Goal: Check status: Check status

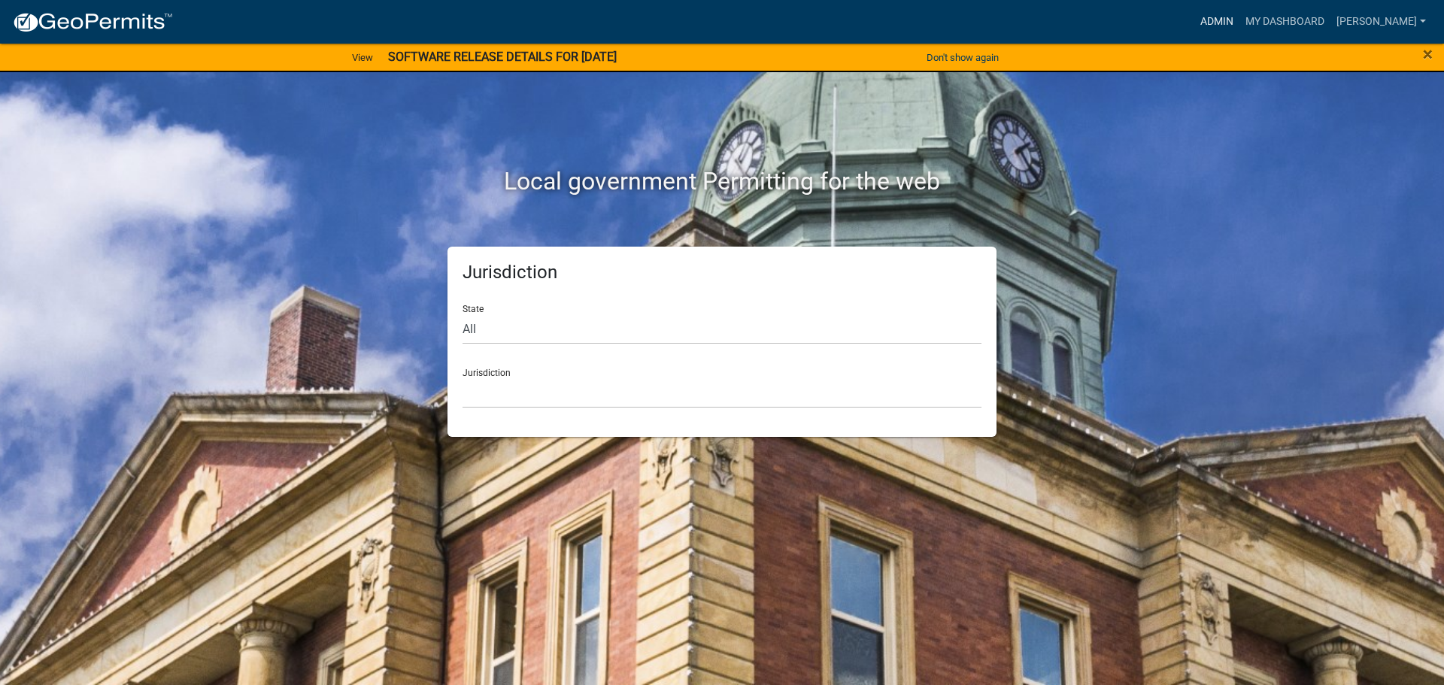
drag, startPoint x: 1217, startPoint y: 22, endPoint x: 1212, endPoint y: 29, distance: 8.6
click at [1217, 22] on link "Admin" at bounding box center [1216, 22] width 45 height 29
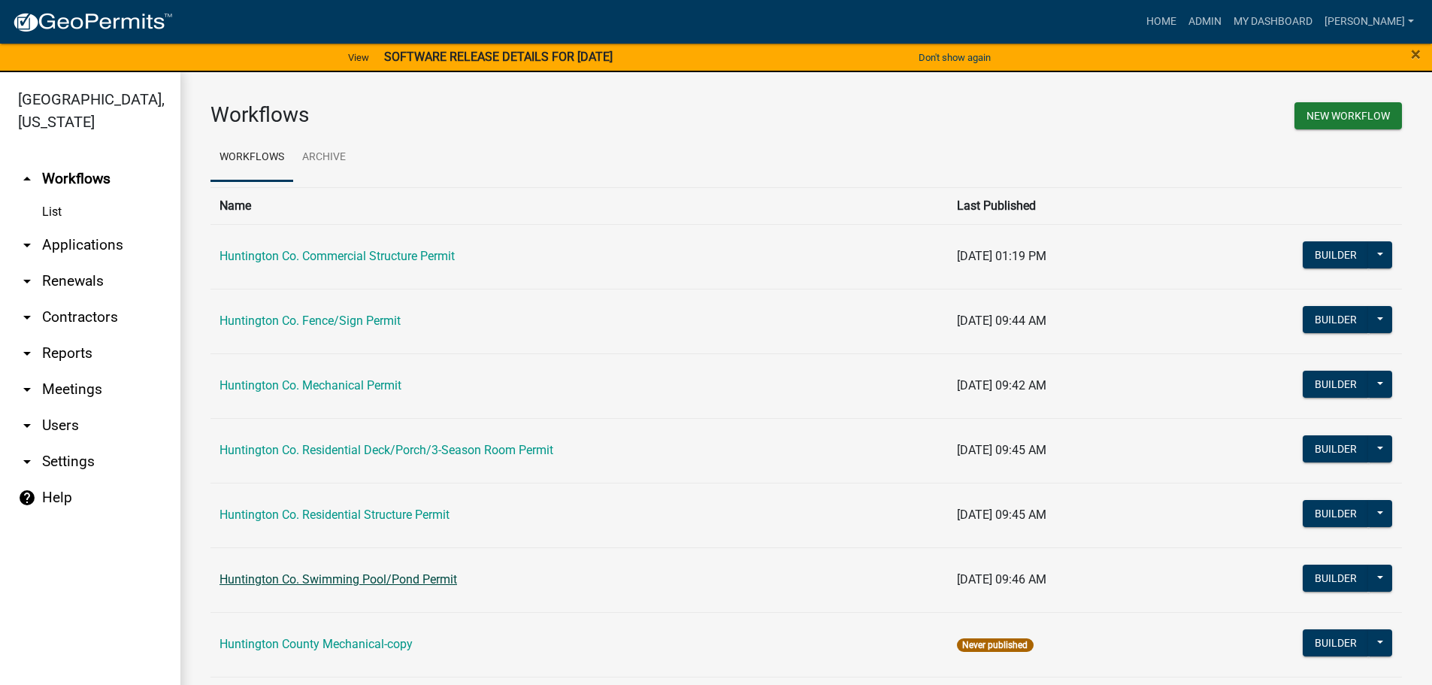
click at [341, 582] on link "Huntington Co. Swimming Pool/Pond Permit" at bounding box center [339, 579] width 238 height 14
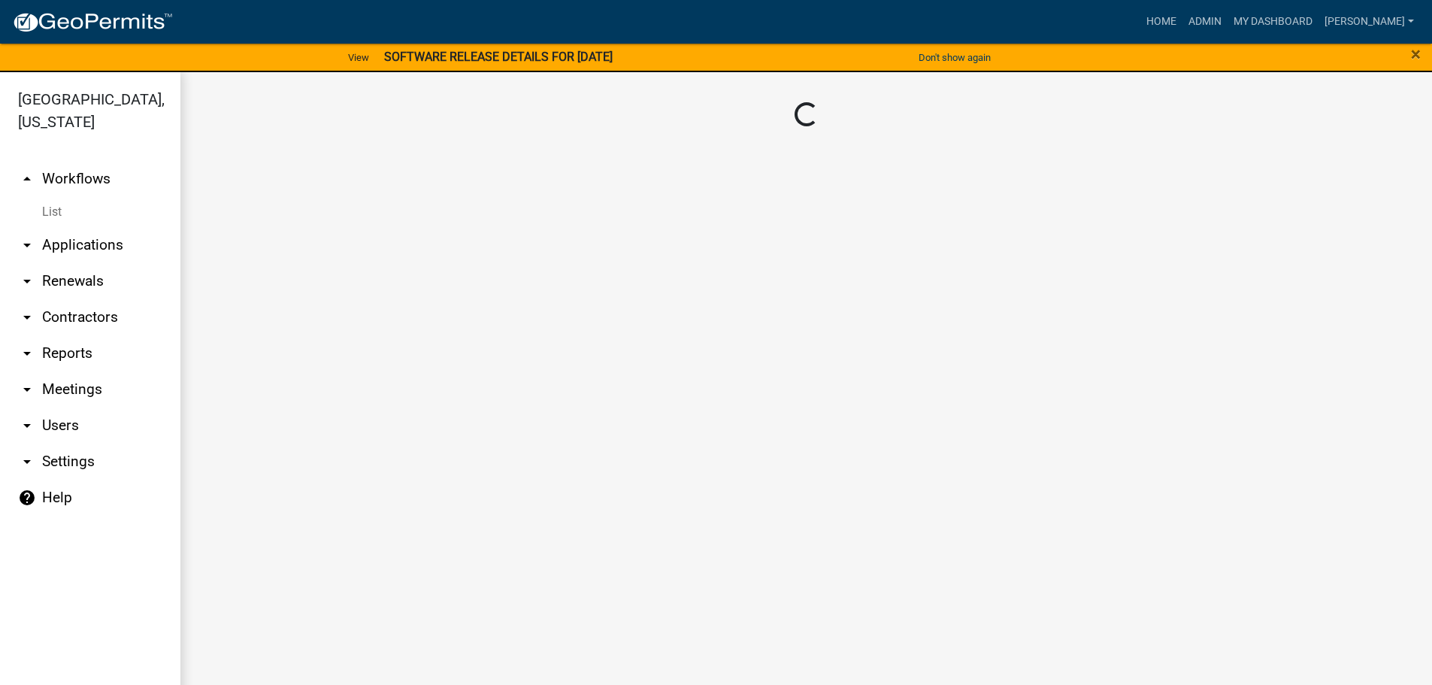
click at [341, 582] on main "Loading..." at bounding box center [806, 387] width 1252 height 631
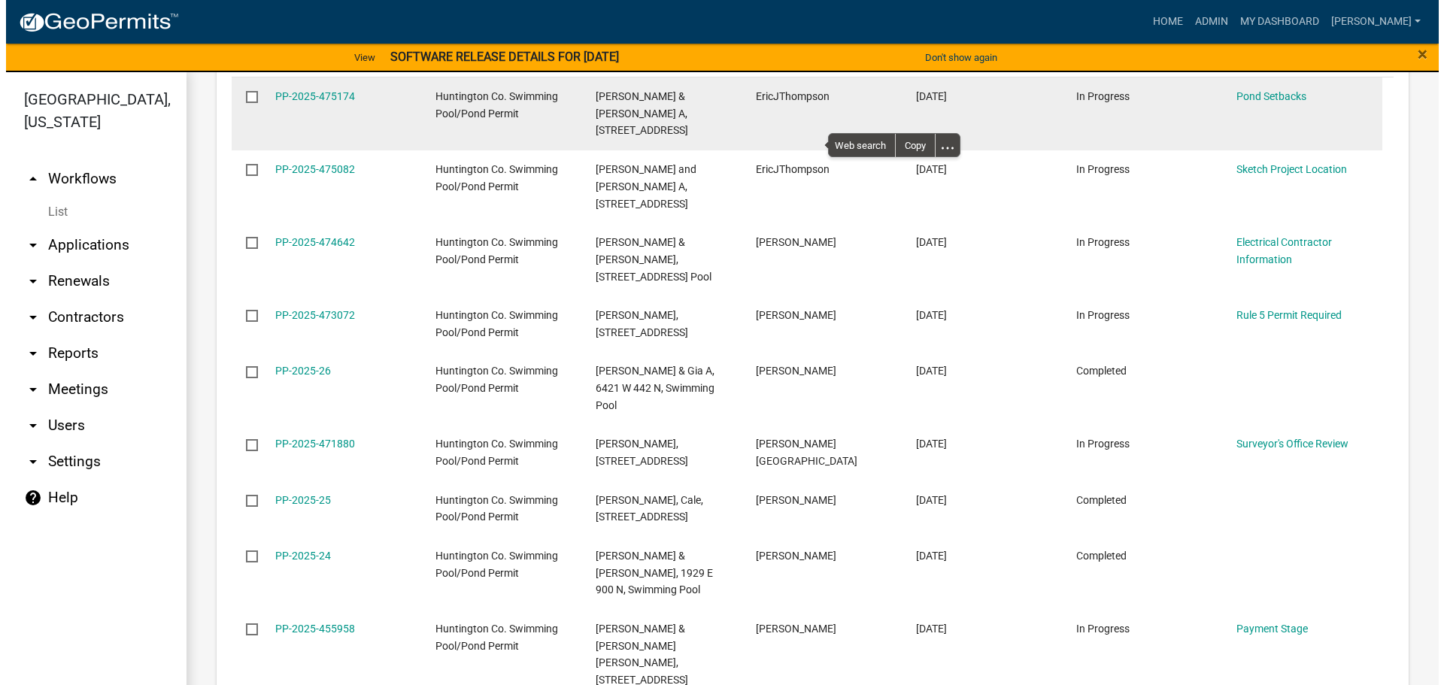
scroll to position [827, 0]
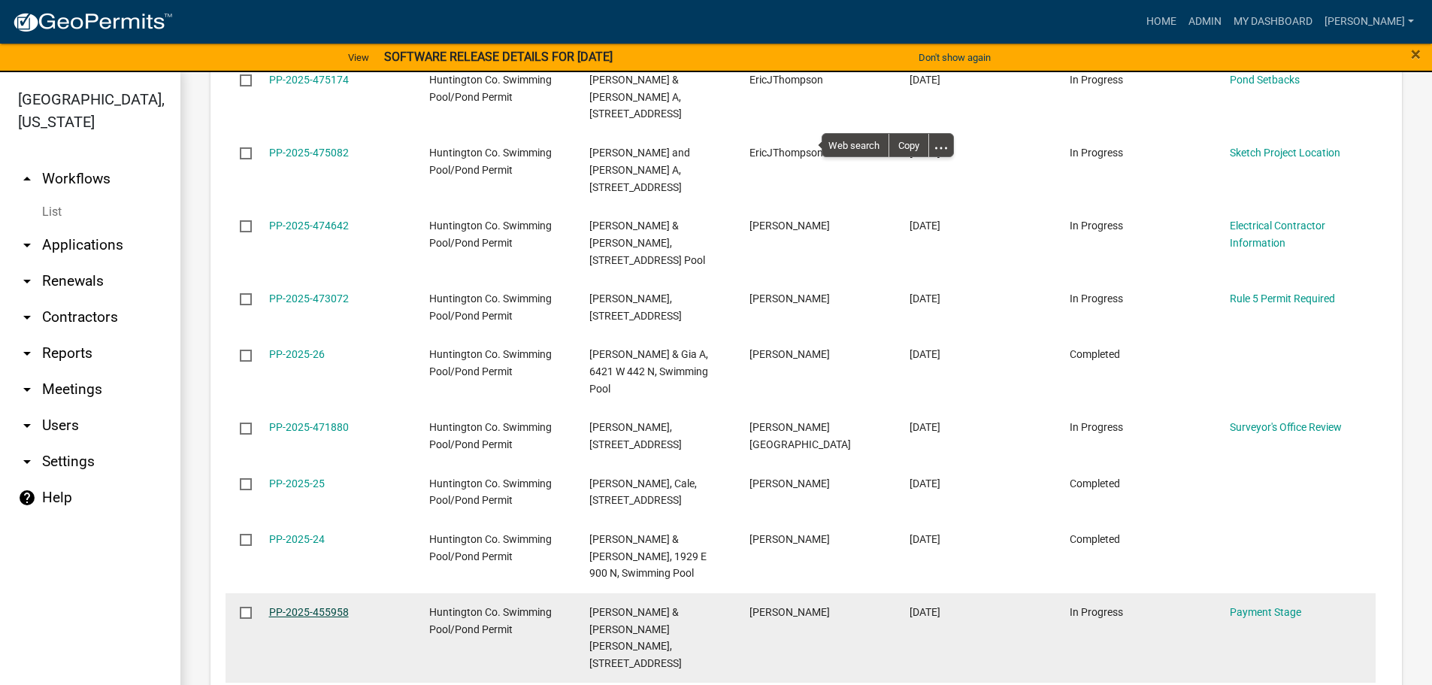
click at [302, 606] on link "PP-2025-455958" at bounding box center [309, 612] width 80 height 12
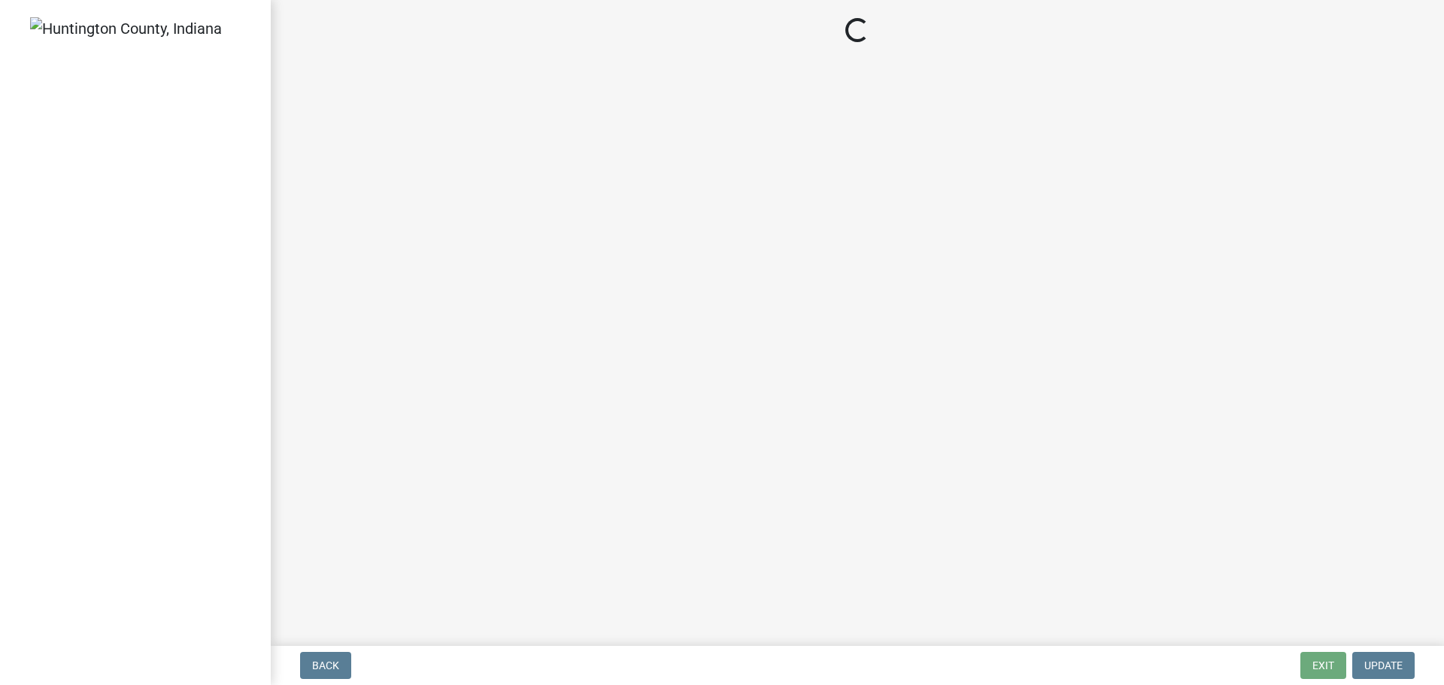
select select "3: 3"
